Goal: Task Accomplishment & Management: Manage account settings

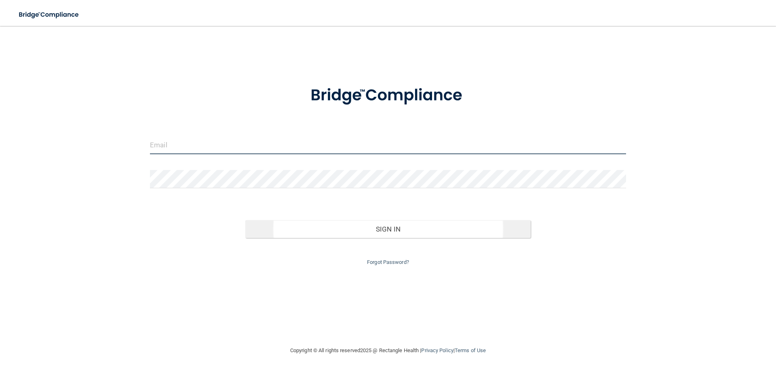
type input "[EMAIL_ADDRESS][DOMAIN_NAME]"
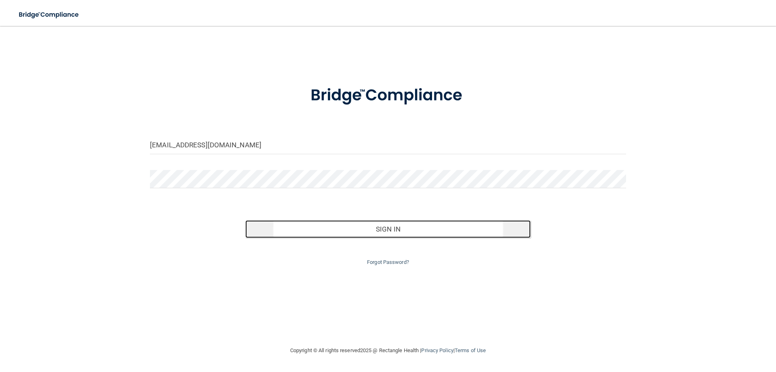
click at [368, 230] on button "Sign In" at bounding box center [388, 229] width 286 height 18
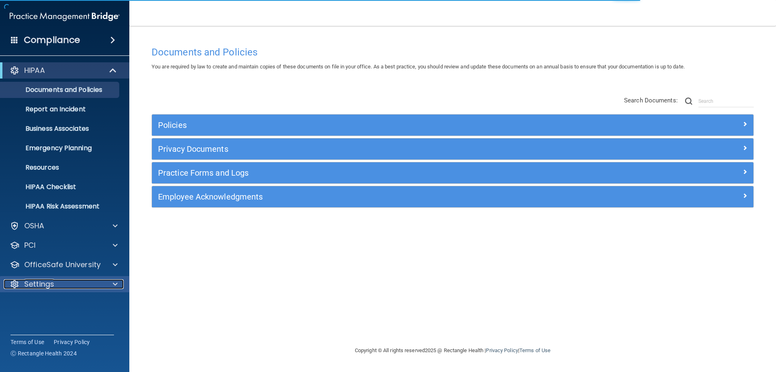
click at [105, 282] on div at bounding box center [114, 284] width 20 height 10
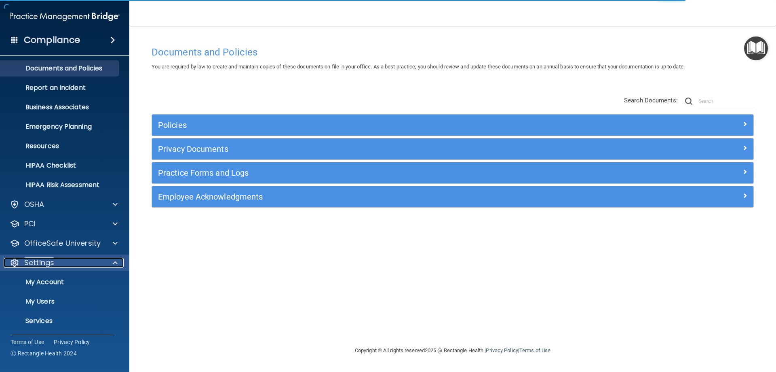
scroll to position [42, 0]
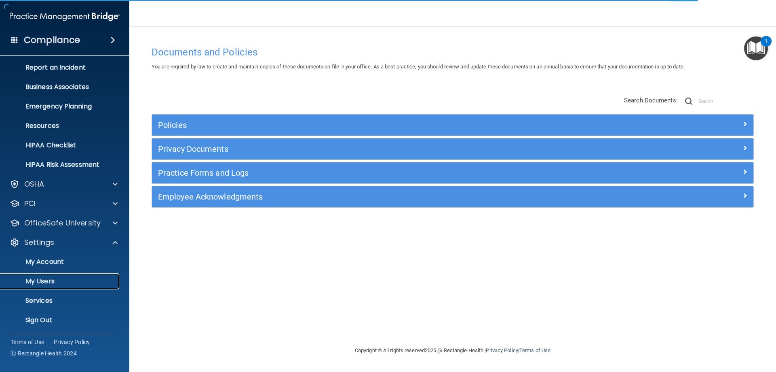
click at [42, 283] on p "My Users" at bounding box center [60, 281] width 110 height 8
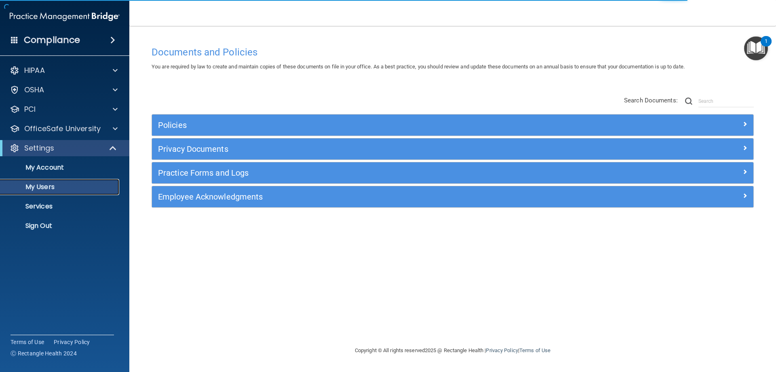
select select "20"
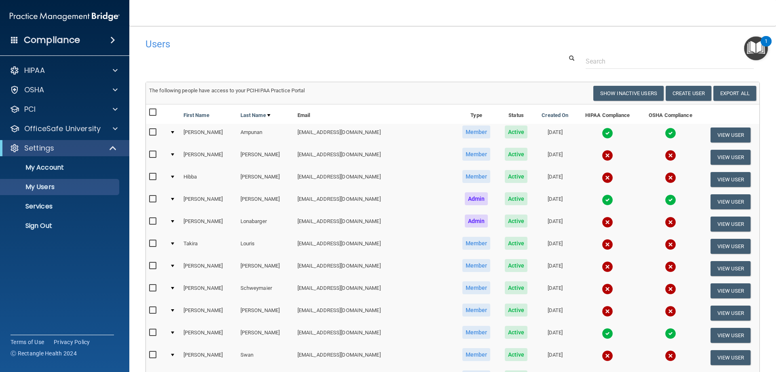
click at [153, 152] on input "checkbox" at bounding box center [153, 154] width 9 height 6
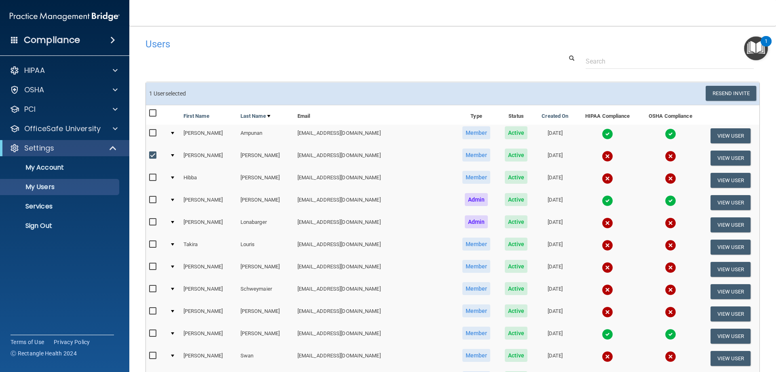
click at [151, 154] on input "checkbox" at bounding box center [153, 155] width 9 height 6
checkbox input "false"
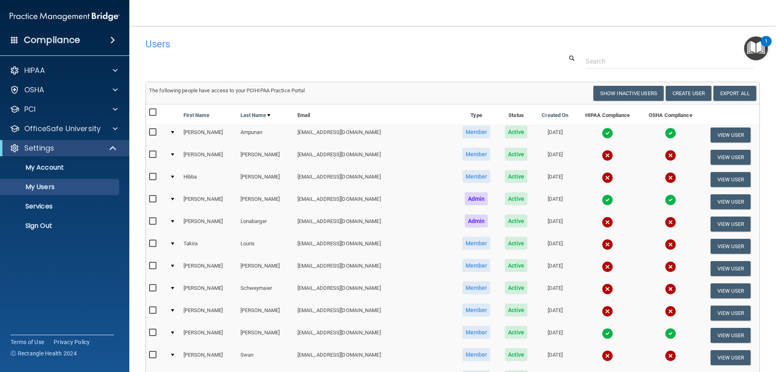
click at [320, 152] on td "[EMAIL_ADDRESS][DOMAIN_NAME]" at bounding box center [374, 157] width 160 height 22
click at [719, 158] on button "View User" at bounding box center [731, 157] width 40 height 15
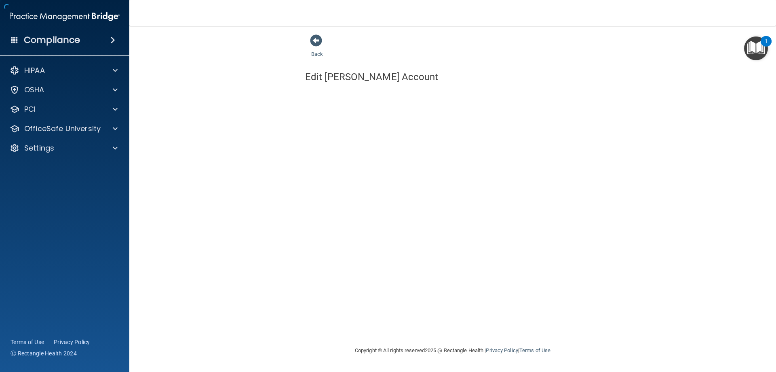
select select "practice_member"
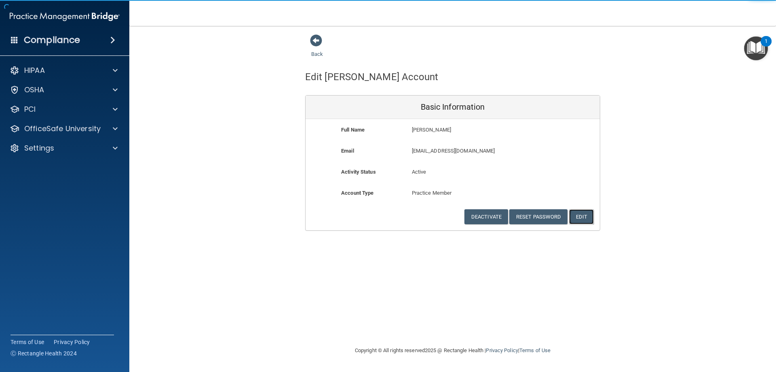
click at [586, 215] on button "Edit" at bounding box center [581, 216] width 25 height 15
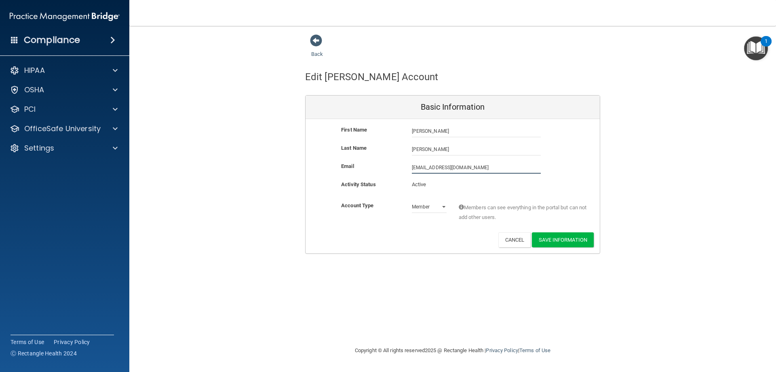
click at [459, 165] on input "[EMAIL_ADDRESS][DOMAIN_NAME]" at bounding box center [476, 167] width 129 height 12
click at [498, 164] on input "[EMAIL_ADDRESS][DOMAIN_NAME]" at bounding box center [476, 167] width 129 height 12
type input "[EMAIL_ADDRESS][DOMAIN_NAME]"
click at [560, 241] on button "Save Information" at bounding box center [563, 241] width 62 height 15
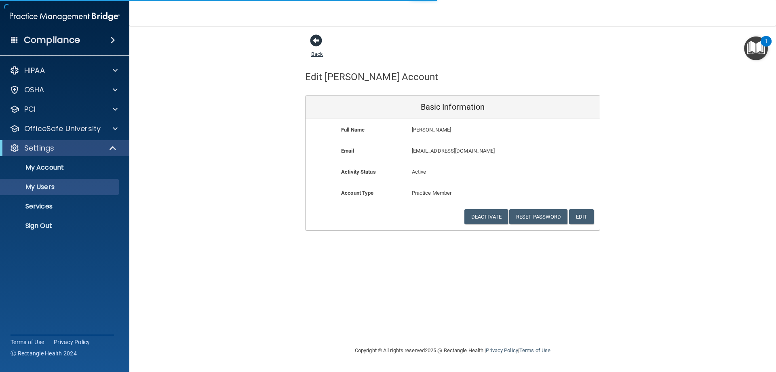
select select "20"
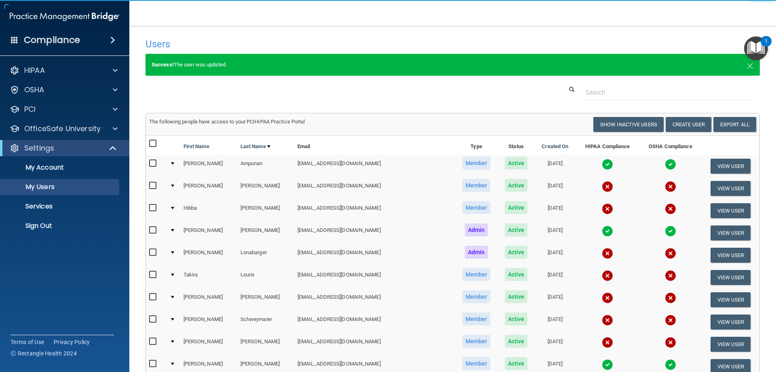
click at [150, 185] on input "checkbox" at bounding box center [153, 185] width 9 height 6
checkbox input "true"
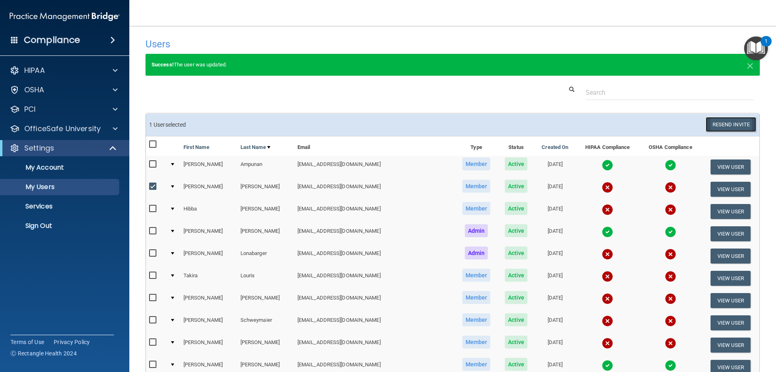
click at [745, 127] on button "Resend Invite" at bounding box center [731, 124] width 51 height 15
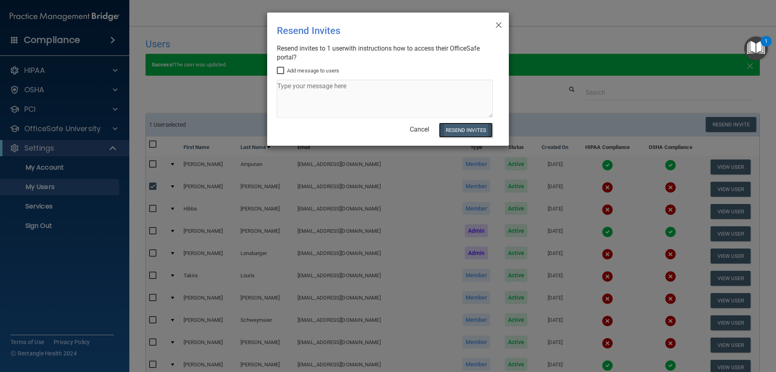
click at [486, 129] on button "Resend Invites" at bounding box center [466, 129] width 54 height 15
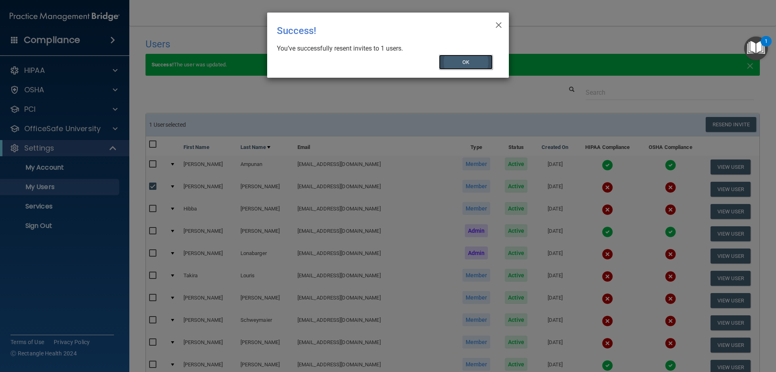
click at [469, 62] on button "OK" at bounding box center [466, 62] width 54 height 15
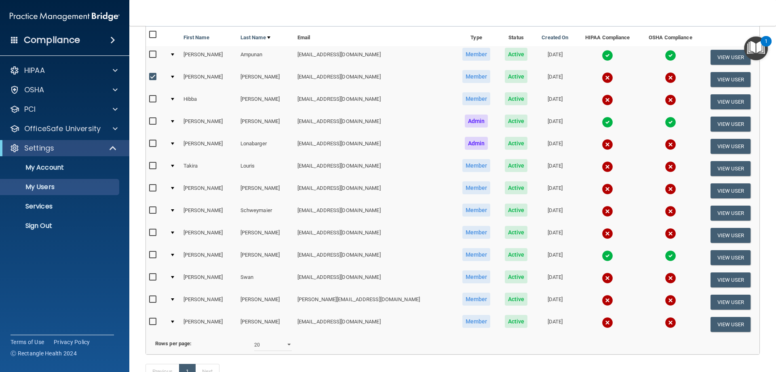
scroll to position [162, 0]
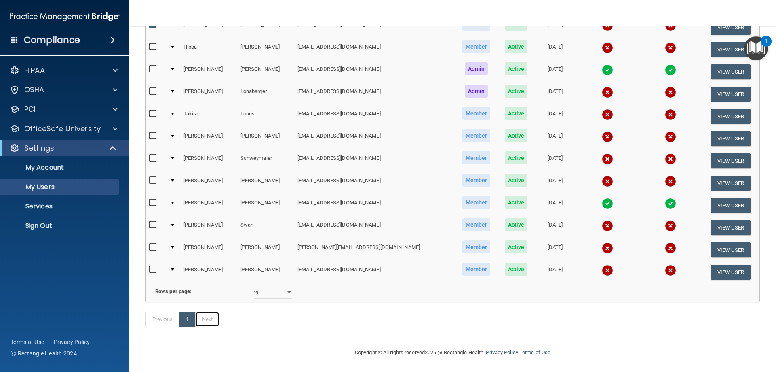
click at [212, 327] on link "Next" at bounding box center [207, 318] width 24 height 15
select select "20"
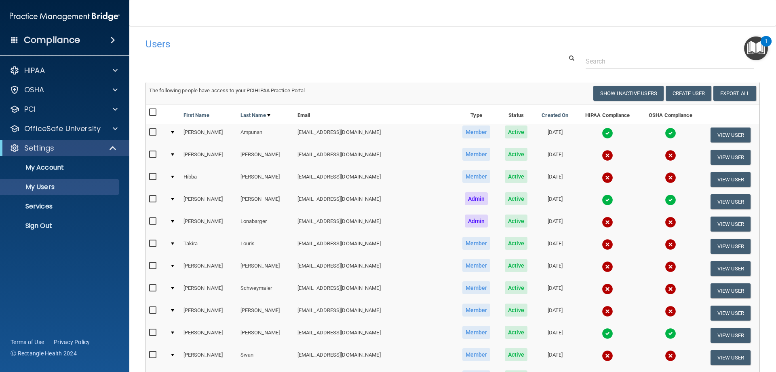
click at [154, 219] on input "checkbox" at bounding box center [153, 221] width 9 height 6
checkbox input "true"
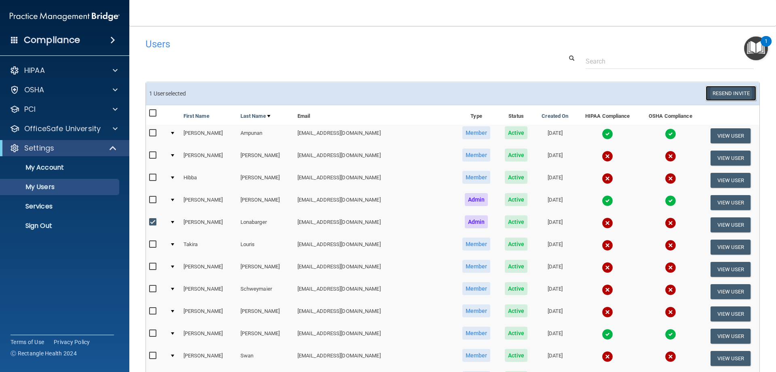
click at [727, 90] on button "Resend Invite" at bounding box center [731, 93] width 51 height 15
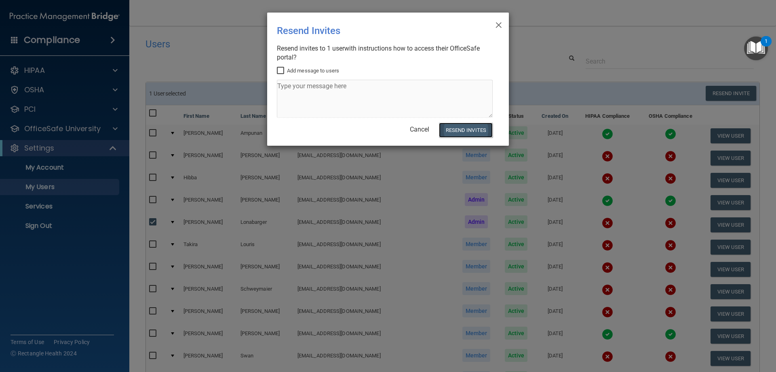
click at [467, 129] on button "Resend Invites" at bounding box center [466, 129] width 54 height 15
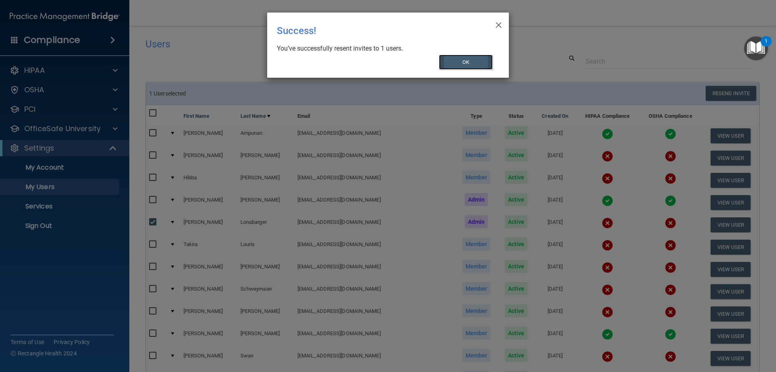
click at [467, 61] on button "OK" at bounding box center [466, 62] width 54 height 15
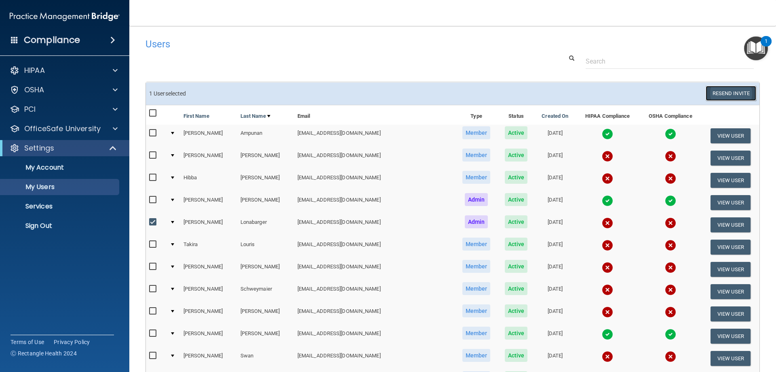
click at [712, 92] on button "Resend Invite" at bounding box center [731, 93] width 51 height 15
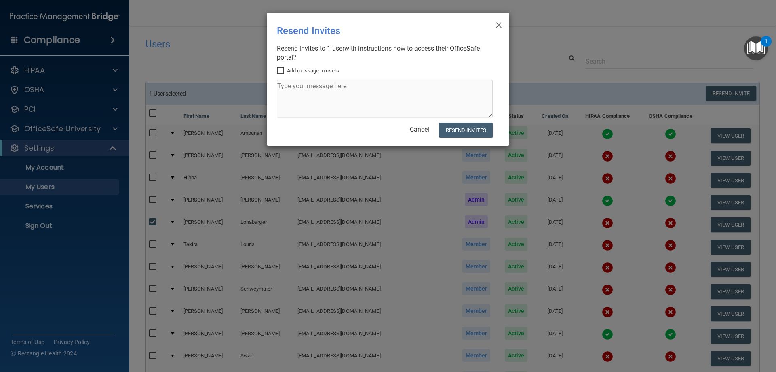
click at [281, 70] on input "Add message to users" at bounding box center [281, 71] width 9 height 6
checkbox input "true"
click at [303, 99] on textarea at bounding box center [385, 99] width 216 height 38
type textarea "OSHA HIPPA"
click at [478, 129] on button "Resend Invites" at bounding box center [466, 129] width 54 height 15
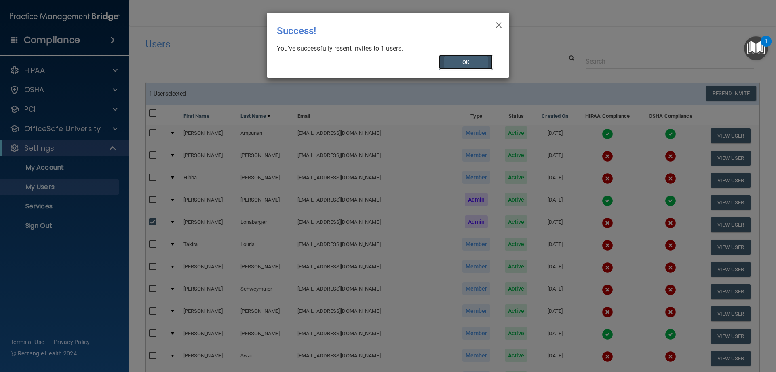
click at [473, 59] on button "OK" at bounding box center [466, 62] width 54 height 15
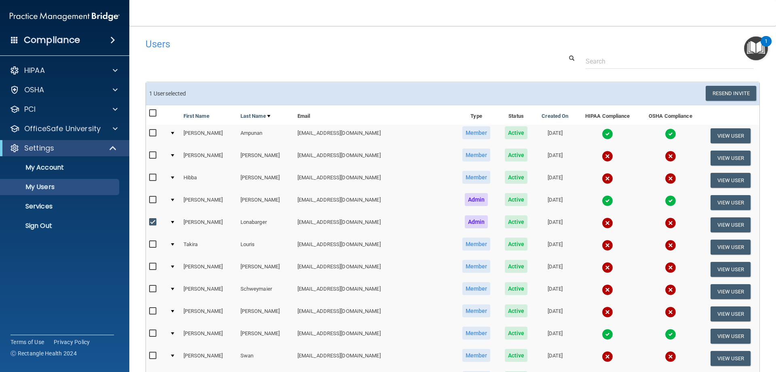
click at [152, 131] on input "checkbox" at bounding box center [153, 133] width 9 height 6
checkbox input "true"
click at [722, 135] on button "View User" at bounding box center [731, 135] width 40 height 15
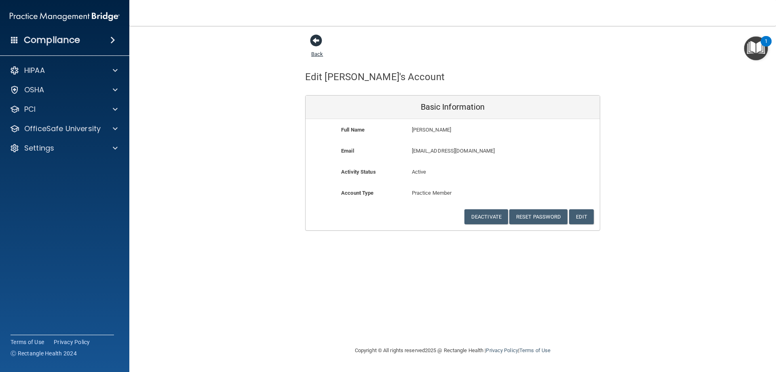
click at [312, 37] on span at bounding box center [316, 40] width 12 height 12
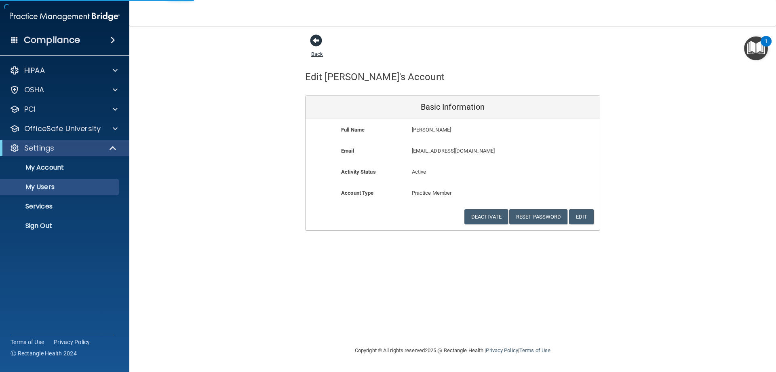
select select "20"
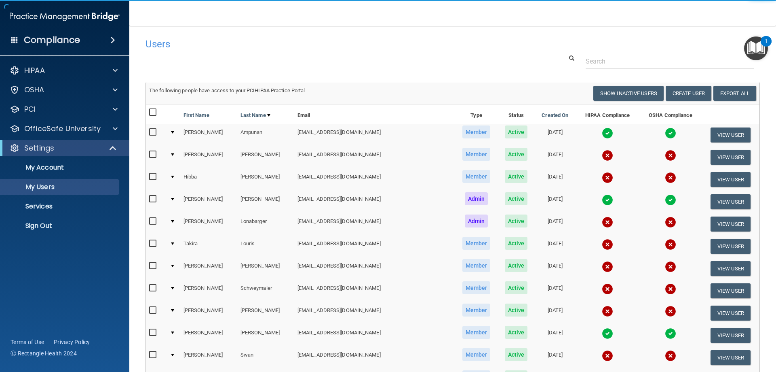
click at [153, 132] on input "checkbox" at bounding box center [153, 132] width 9 height 6
checkbox input "true"
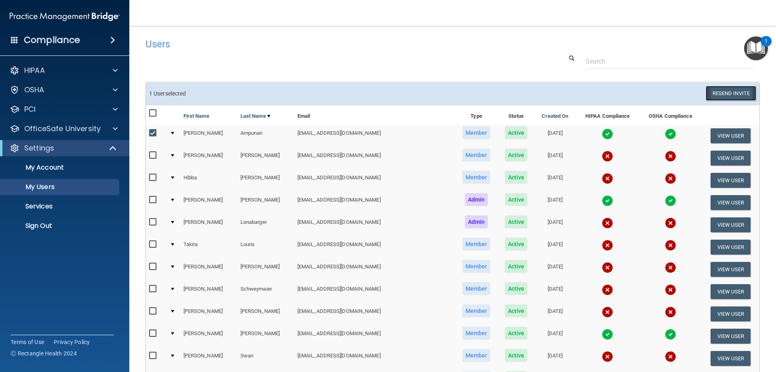
click at [714, 91] on button "Resend Invite" at bounding box center [731, 93] width 51 height 15
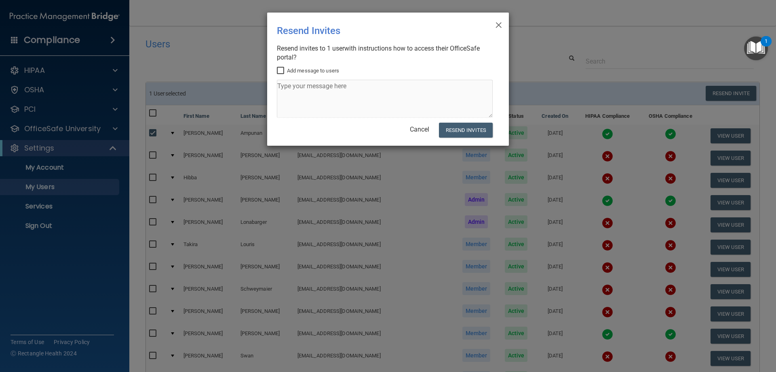
click at [279, 68] on input "Add message to users" at bounding box center [281, 71] width 9 height 6
checkbox input "true"
click at [305, 95] on textarea at bounding box center [385, 99] width 216 height 38
type textarea "OSHA HIPPA"
click at [482, 131] on button "Resend Invites" at bounding box center [466, 129] width 54 height 15
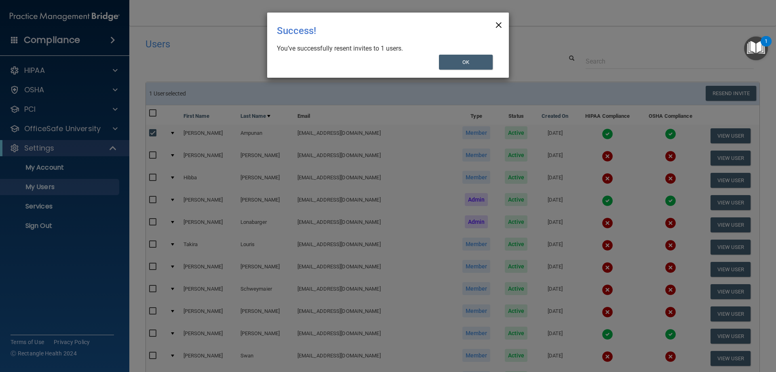
click at [496, 24] on span "×" at bounding box center [498, 24] width 7 height 16
